Goal: Task Accomplishment & Management: Complete application form

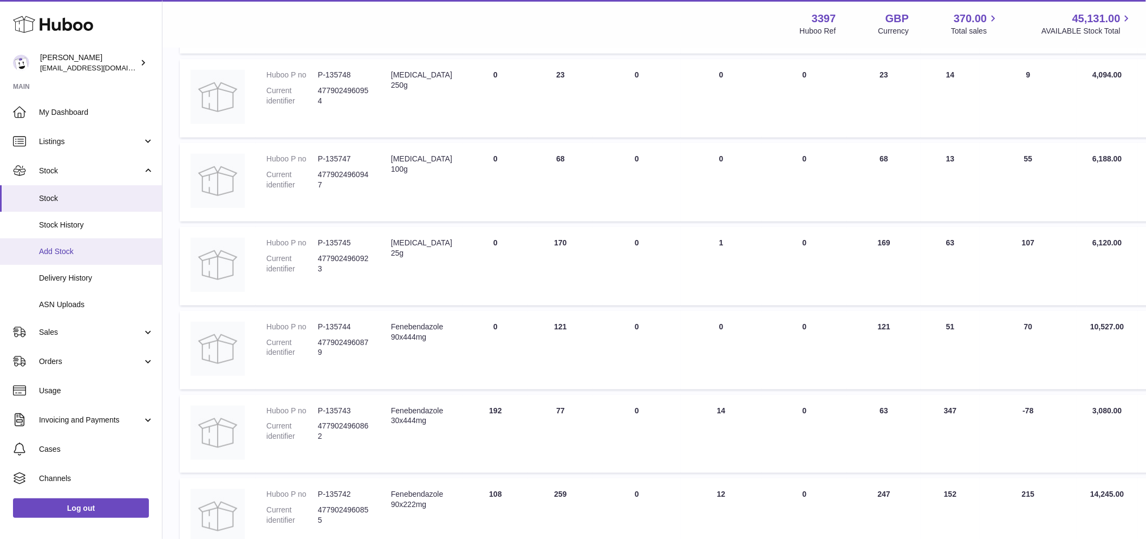
click at [68, 252] on span "Add Stock" at bounding box center [96, 251] width 115 height 10
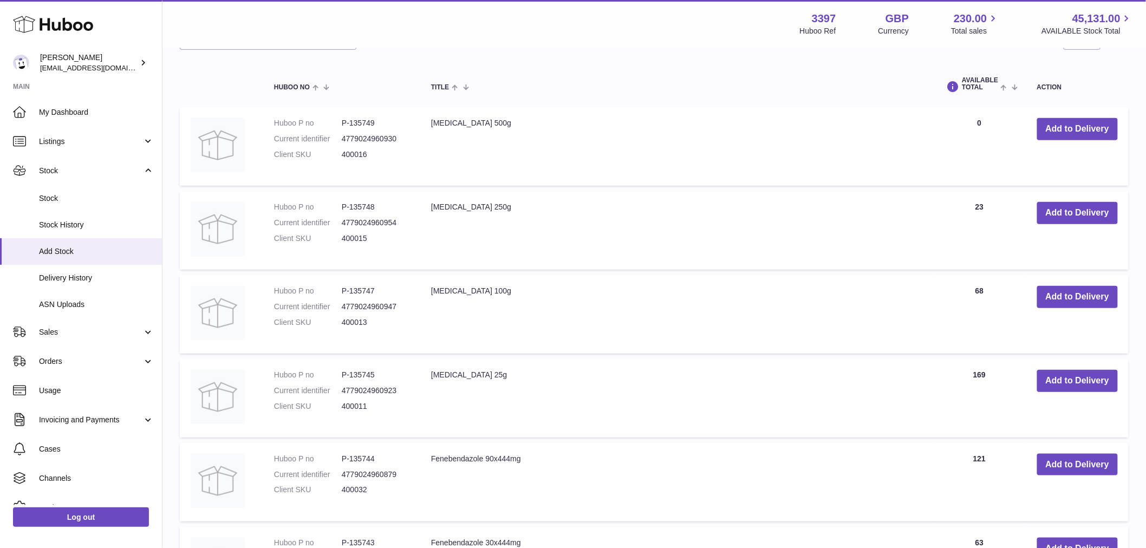
scroll to position [421, 0]
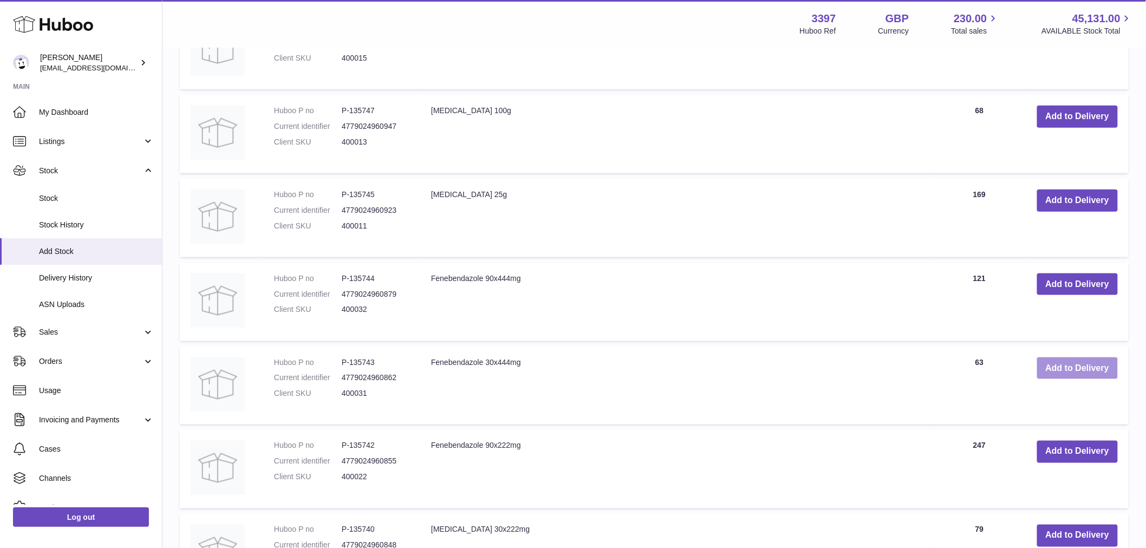
click at [1046, 373] on button "Add to Delivery" at bounding box center [1077, 368] width 81 height 22
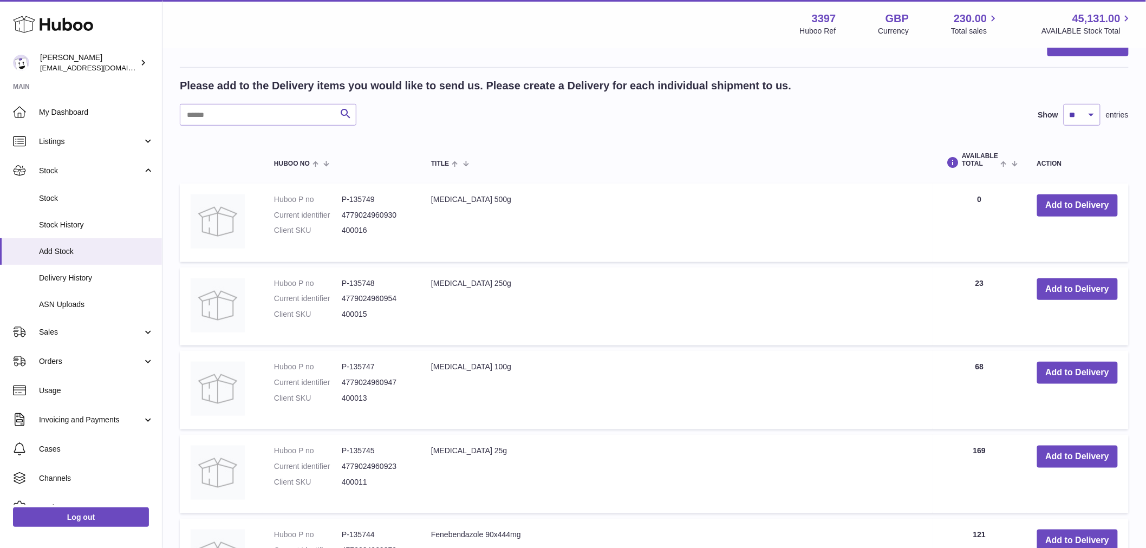
scroll to position [162, 0]
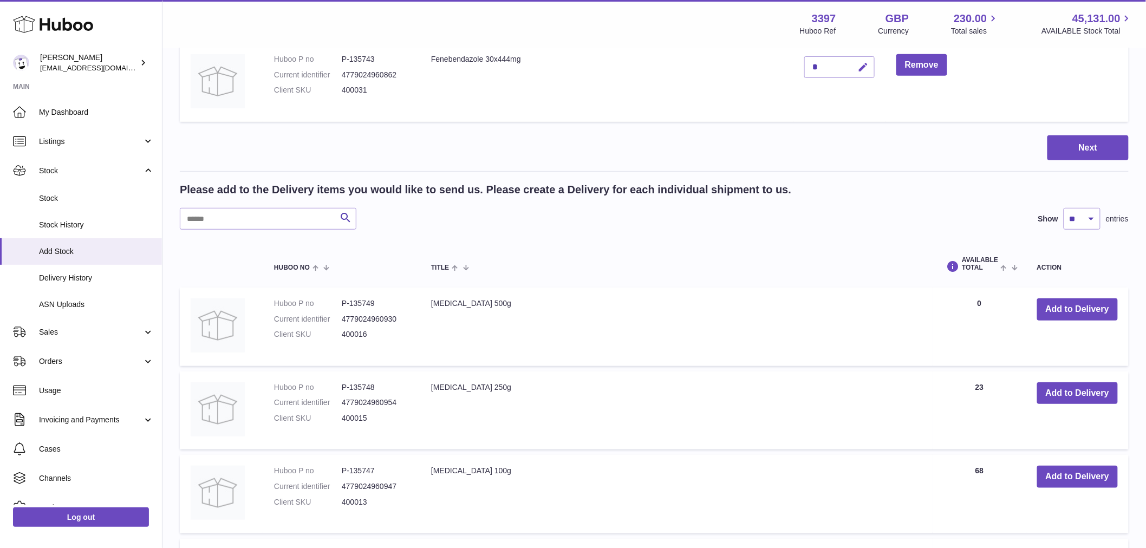
click at [860, 71] on icon "button" at bounding box center [863, 67] width 11 height 11
type input "***"
click at [865, 70] on icon "submit" at bounding box center [864, 67] width 10 height 10
click at [1067, 149] on button "Next" at bounding box center [1087, 147] width 81 height 25
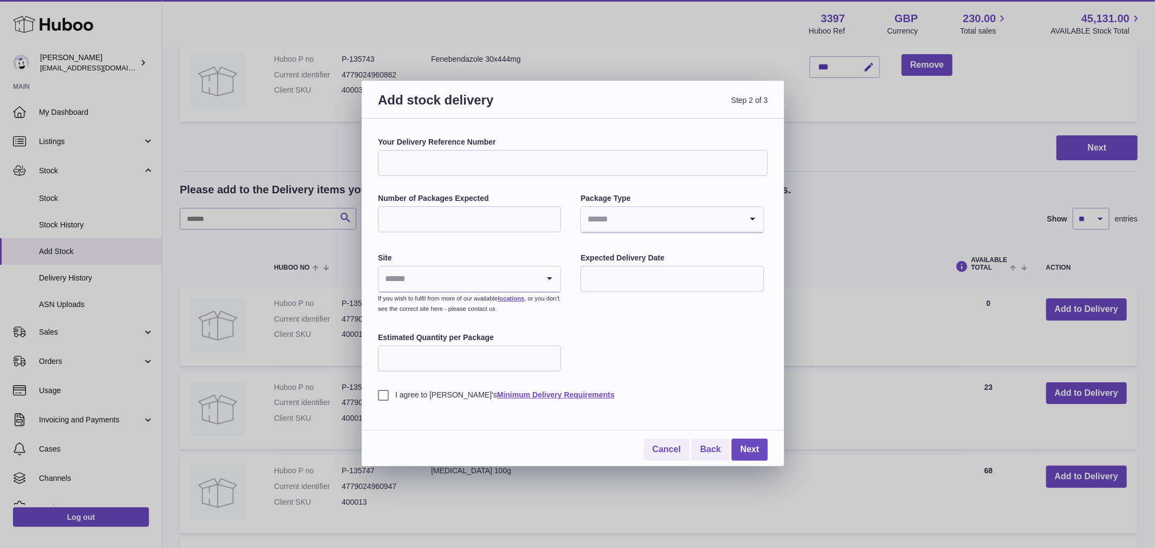
click at [465, 156] on input "Your Delivery Reference Number" at bounding box center [573, 163] width 390 height 26
type input "**********"
click at [448, 220] on input "Number of Packages Expected" at bounding box center [469, 219] width 183 height 26
type input "*"
click at [675, 236] on div "**********" at bounding box center [573, 268] width 390 height 263
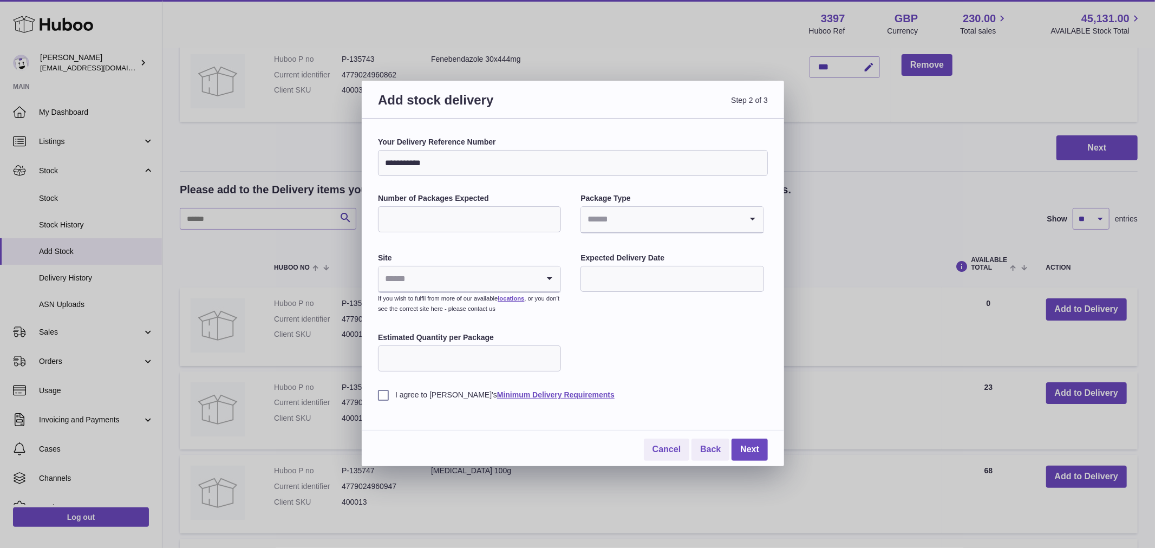
click at [674, 218] on input "Search for option" at bounding box center [661, 219] width 160 height 25
click at [635, 285] on li "Boxes" at bounding box center [672, 292] width 181 height 22
click at [478, 272] on input "Search for option" at bounding box center [458, 278] width 160 height 25
click at [459, 310] on li "🇬🇧 | Unit 2, Interplex 16" at bounding box center [469, 308] width 181 height 22
click at [662, 289] on input "text" at bounding box center [671, 279] width 183 height 26
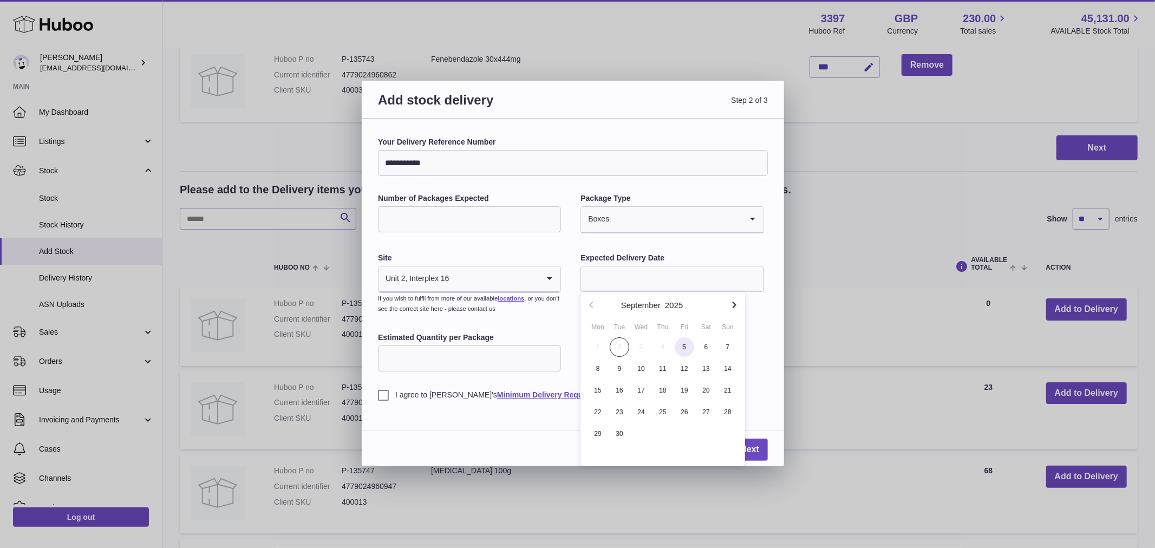
click at [686, 348] on span "5" at bounding box center [684, 346] width 19 height 19
type input "**********"
click at [432, 361] on input "Estimated Quantity per Package" at bounding box center [469, 358] width 183 height 26
type input "***"
click at [381, 394] on label "I agree to Huboo's Minimum Delivery Requirements" at bounding box center [573, 395] width 390 height 10
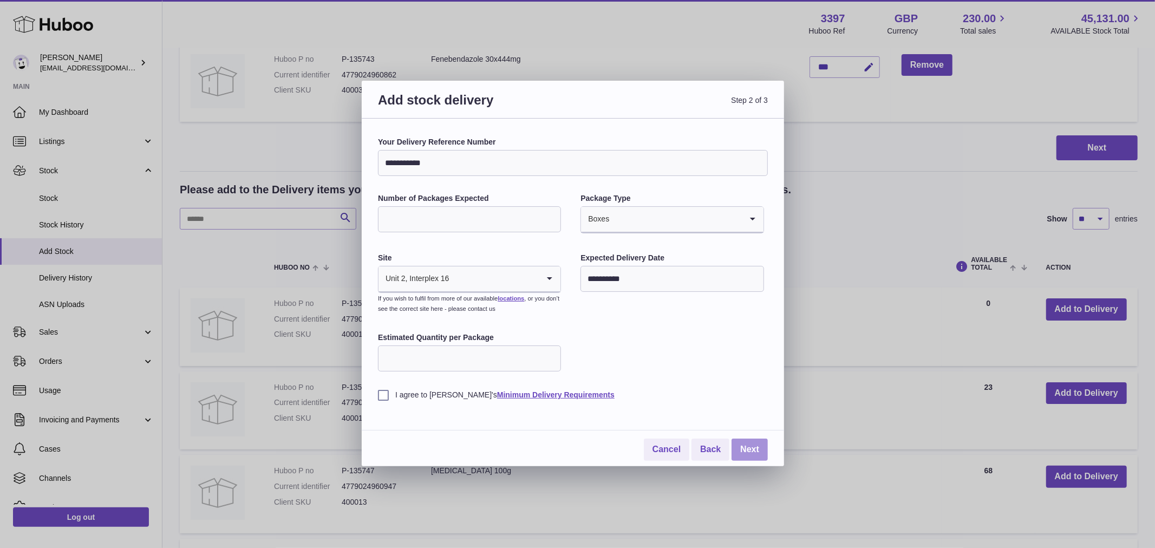
click at [746, 447] on link "Next" at bounding box center [750, 450] width 36 height 22
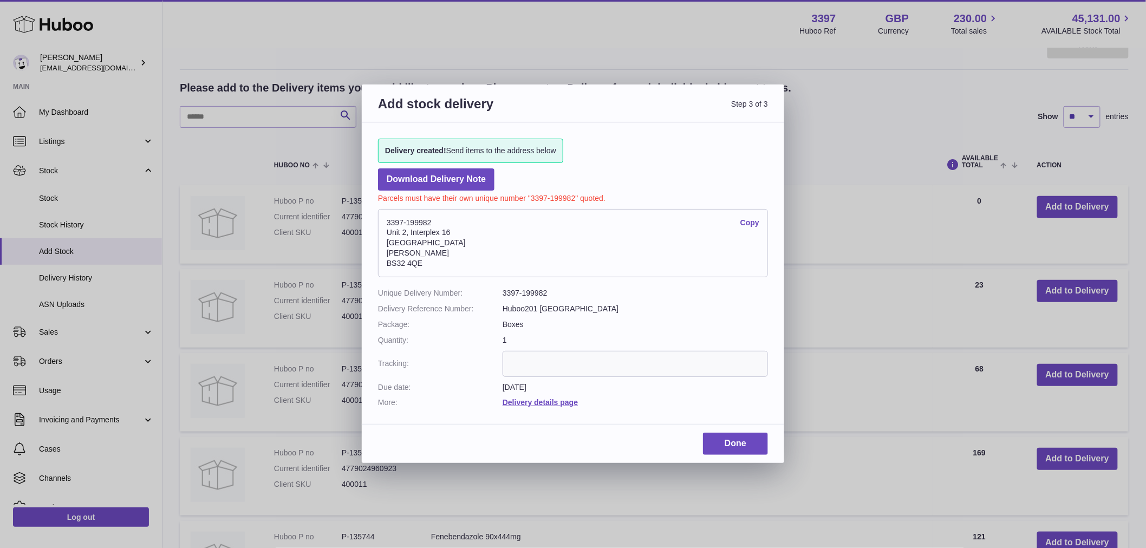
click at [416, 223] on address "3397-199982 Copy Unit 2, Interplex 16 Ash Ridge Road Bradley Stoke BS32 4QE" at bounding box center [573, 243] width 390 height 68
copy address "3397-199982"
